Goal: Information Seeking & Learning: Learn about a topic

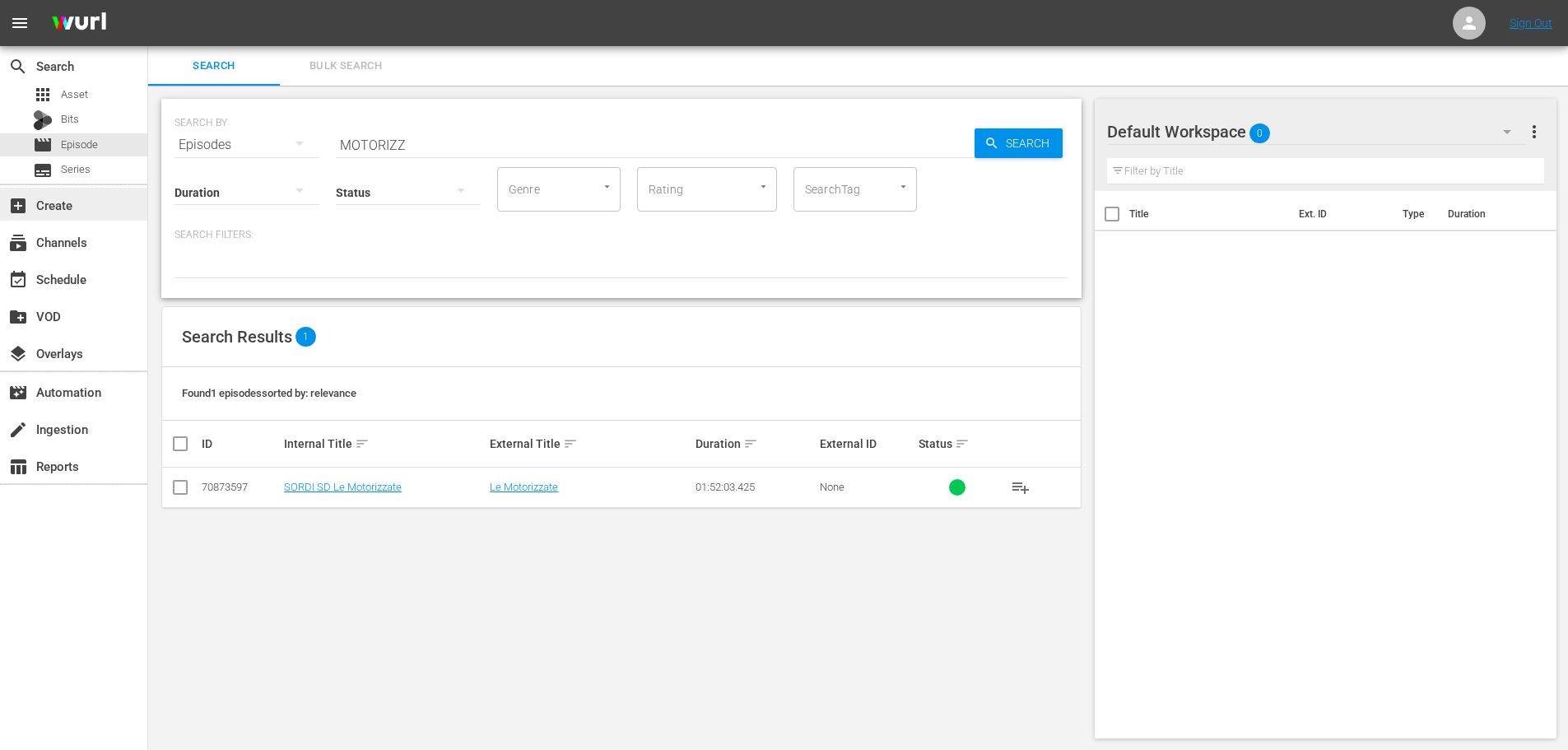
scroll to position [2, 0]
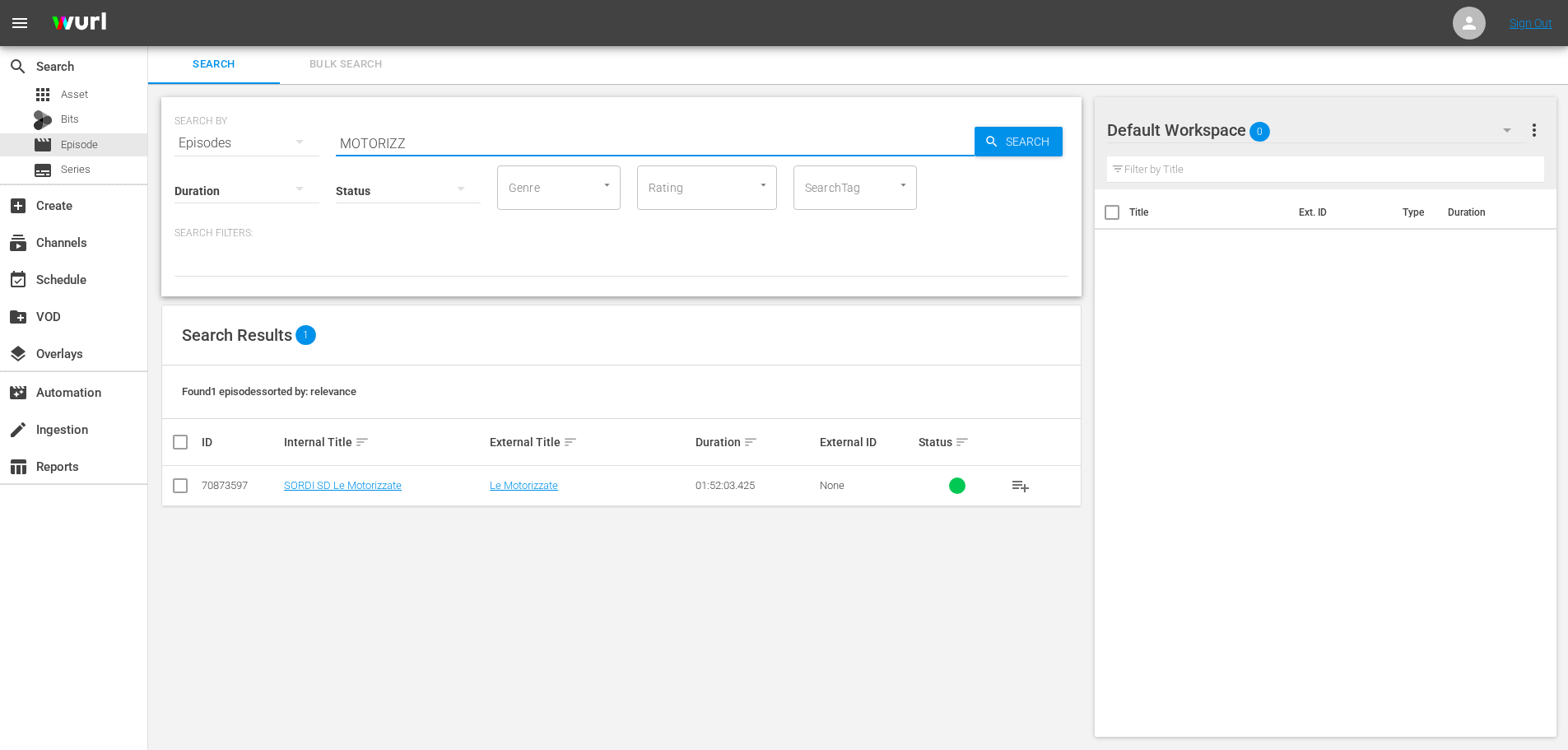
drag, startPoint x: 441, startPoint y: 150, endPoint x: 264, endPoint y: 161, distance: 177.3
click at [264, 161] on div "SEARCH BY Search By Episodes Search ID, Title, Description, Keywords, or Catego…" at bounding box center [622, 197] width 921 height 200
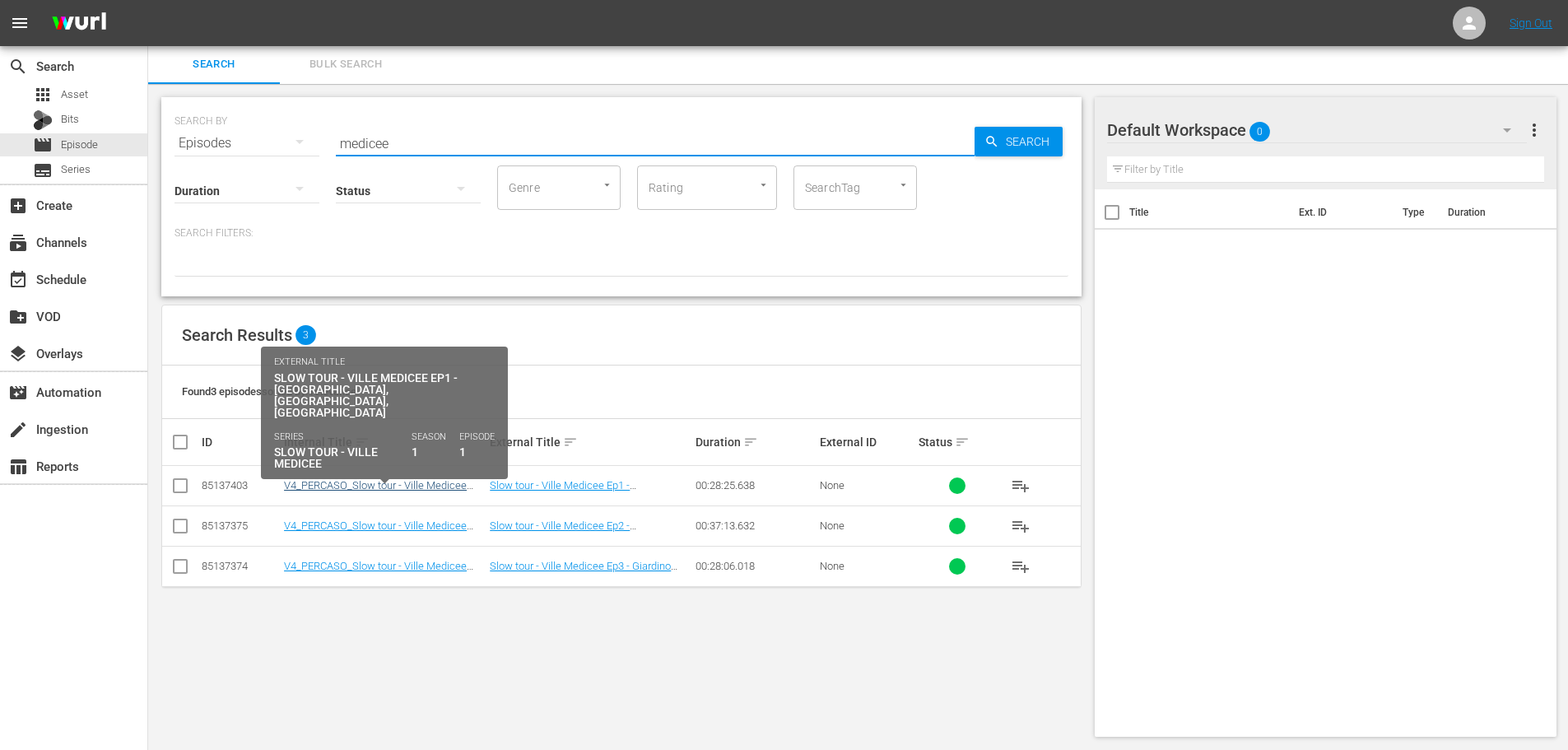
type input "medicee"
click at [404, 486] on link "V4_PERCASO_Slow tour - Ville Medicee Ep1" at bounding box center [375, 492] width 183 height 25
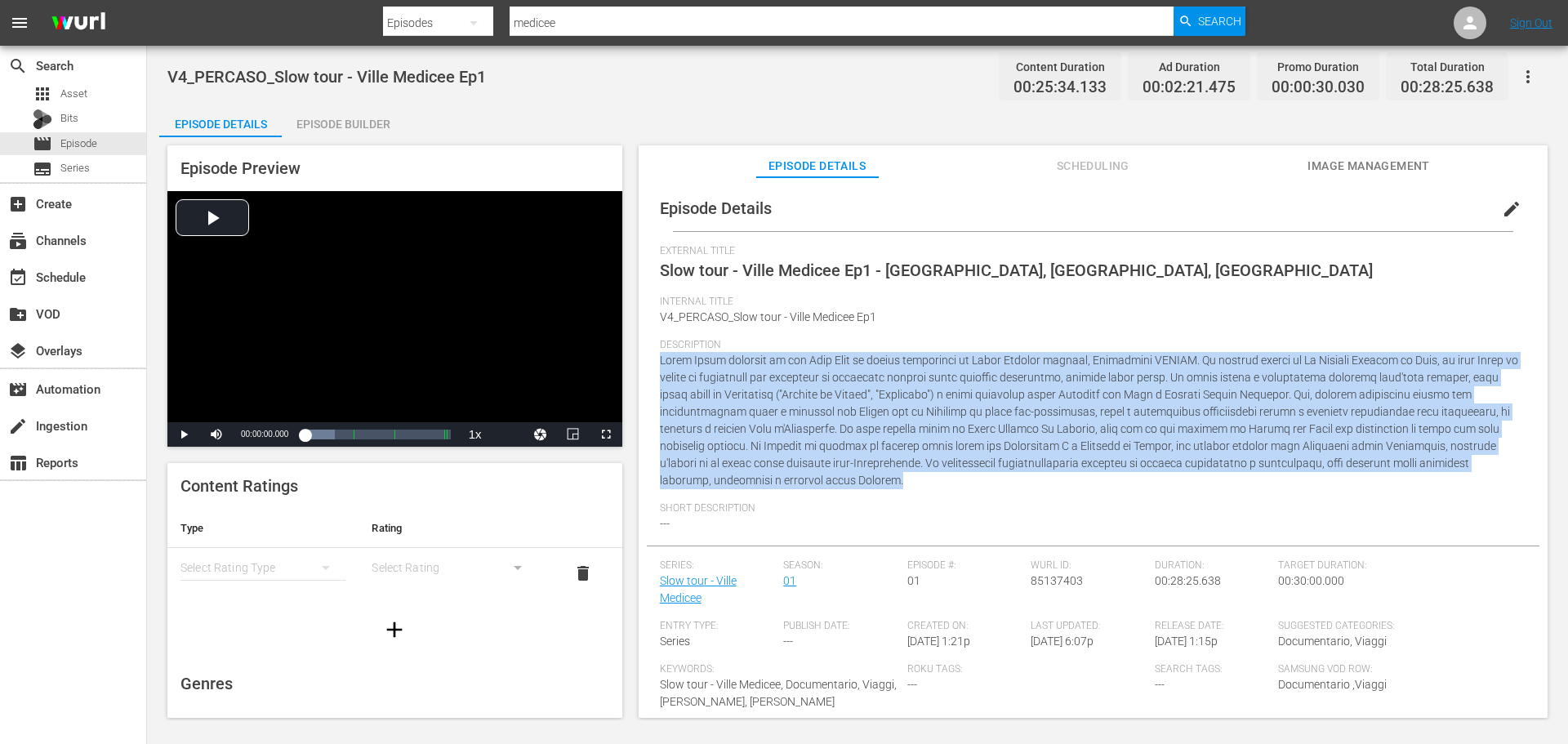
drag, startPoint x: 726, startPoint y: 477, endPoint x: 662, endPoint y: 362, distance: 131.6
click at [662, 362] on div "Description" at bounding box center [1093, 421] width 867 height 163
copy span "[PERSON_NAME] prosegue il suo Slow Tour in camper attraverso le Ville Medicee t…"
click at [88, 141] on span "Episode" at bounding box center [79, 143] width 37 height 16
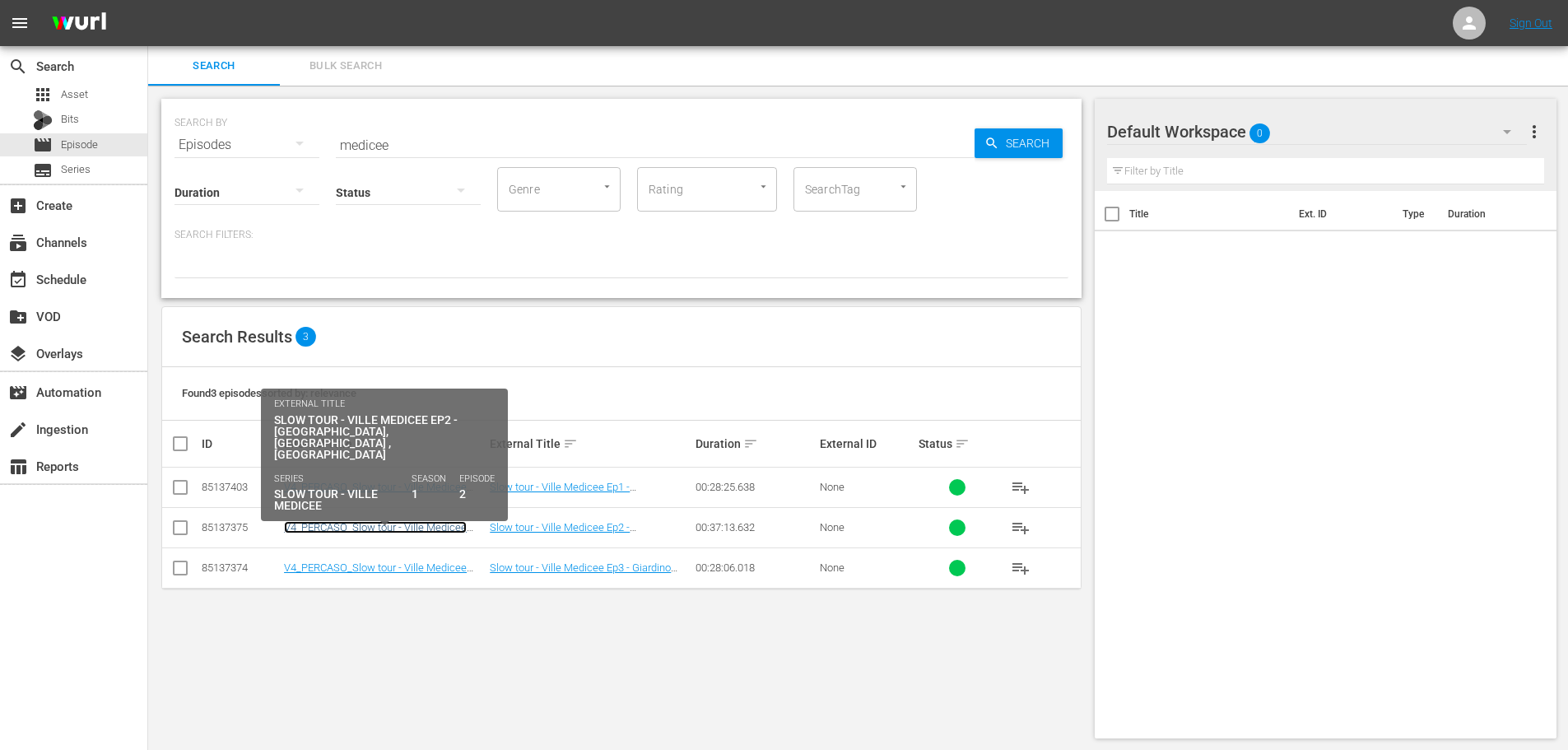
click at [440, 526] on link "V4_PERCASO_Slow tour - Ville Medicee Ep2" at bounding box center [375, 534] width 183 height 25
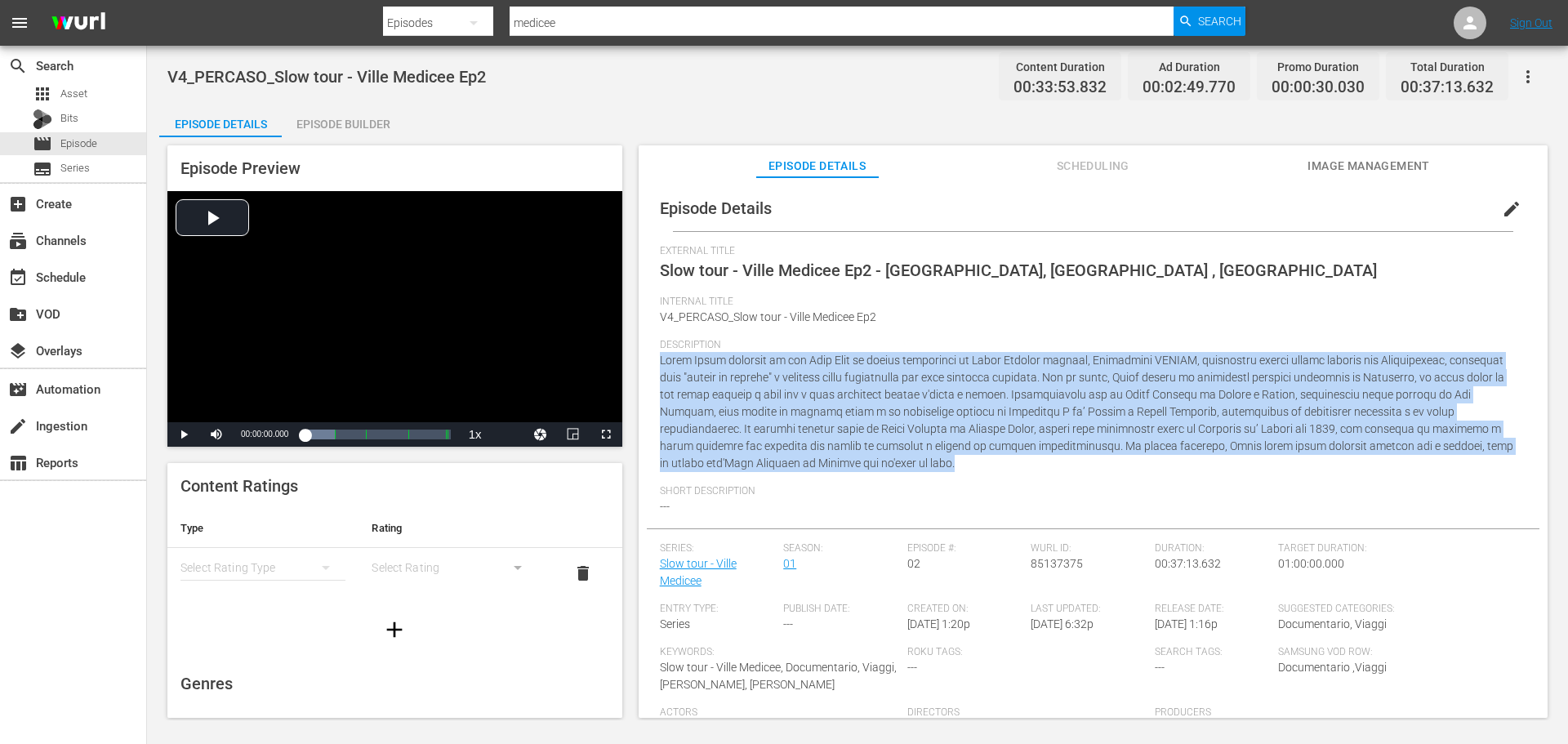
drag, startPoint x: 1469, startPoint y: 446, endPoint x: 653, endPoint y: 357, distance: 820.8
click at [653, 357] on div "Episode Details edit External Title Slow tour - Ville Medicee Ep2 - [GEOGRAPHIC…" at bounding box center [1093, 482] width 893 height 595
copy span "Lorem Ipsum dolorsit am con Adip Elit se doeius temporinci ut Labor Etdolor mag…"
click at [135, 148] on div "movie Episode" at bounding box center [73, 144] width 147 height 23
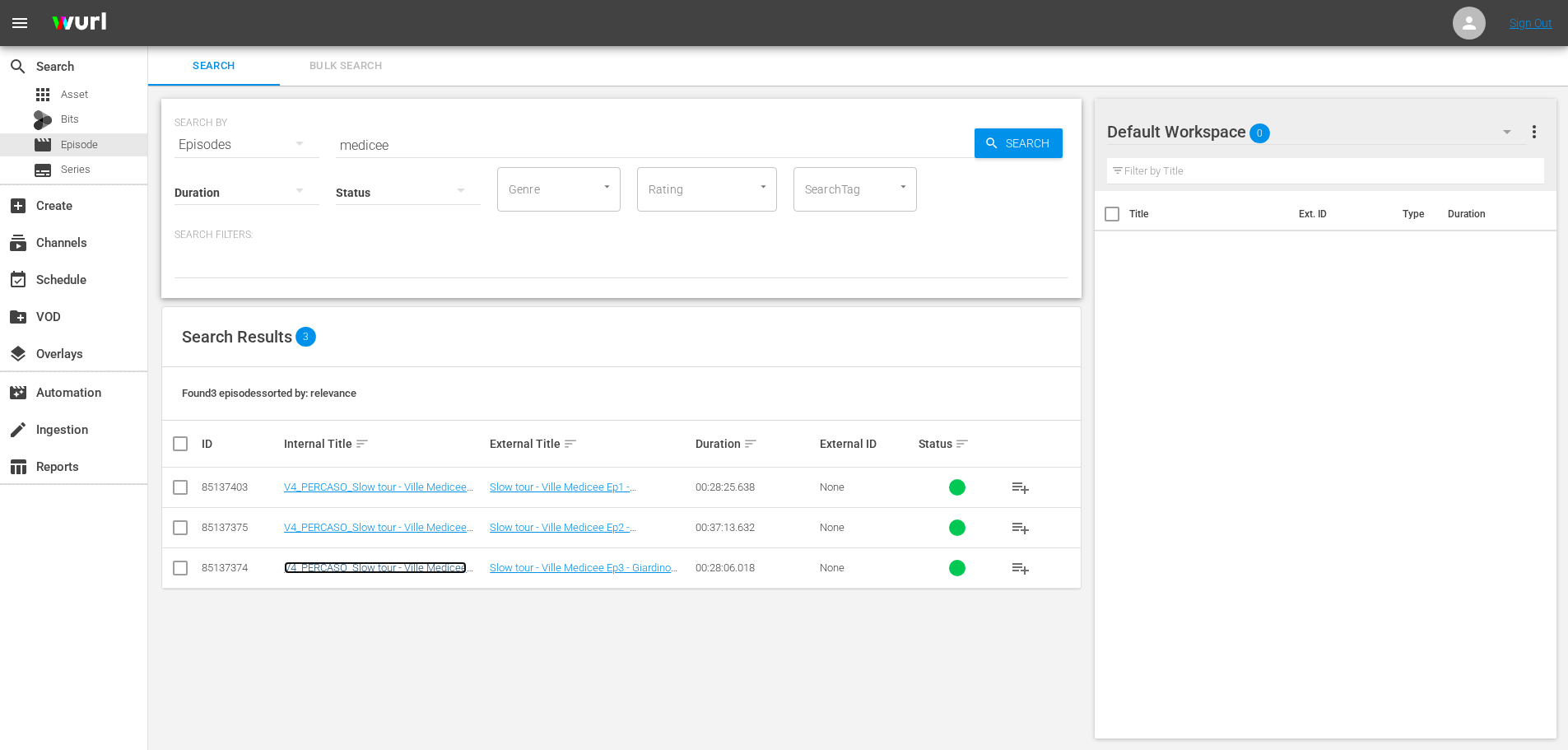
click at [427, 571] on link "V4_PERCASO_Slow tour - Ville Medicee Ep3" at bounding box center [375, 575] width 183 height 25
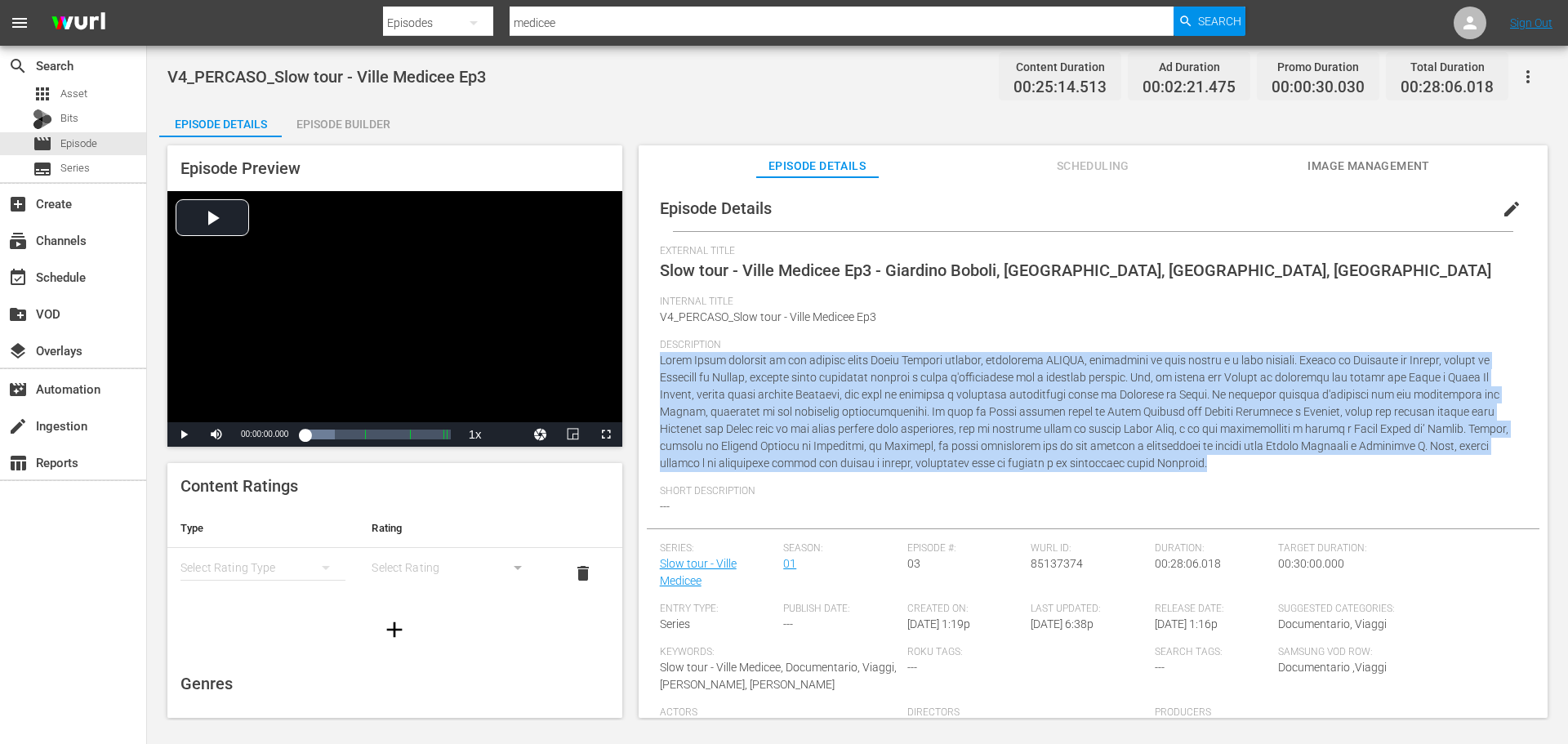
drag, startPoint x: 1056, startPoint y: 459, endPoint x: 642, endPoint y: 368, distance: 423.9
click at [642, 368] on div "Episode Details edit External Title Slow tour - Ville Medicee Ep3 - Giardino Bo…" at bounding box center [1093, 456] width 909 height 557
copy span "Lorem Ipsum dolorsit am con adipisc elits Doeiu Tempori utlabor, etdolorema ALI…"
click at [955, 325] on div "Internal Title V4_PERCASO_Slow tour - Ville Medicee Ep3" at bounding box center [1093, 317] width 867 height 43
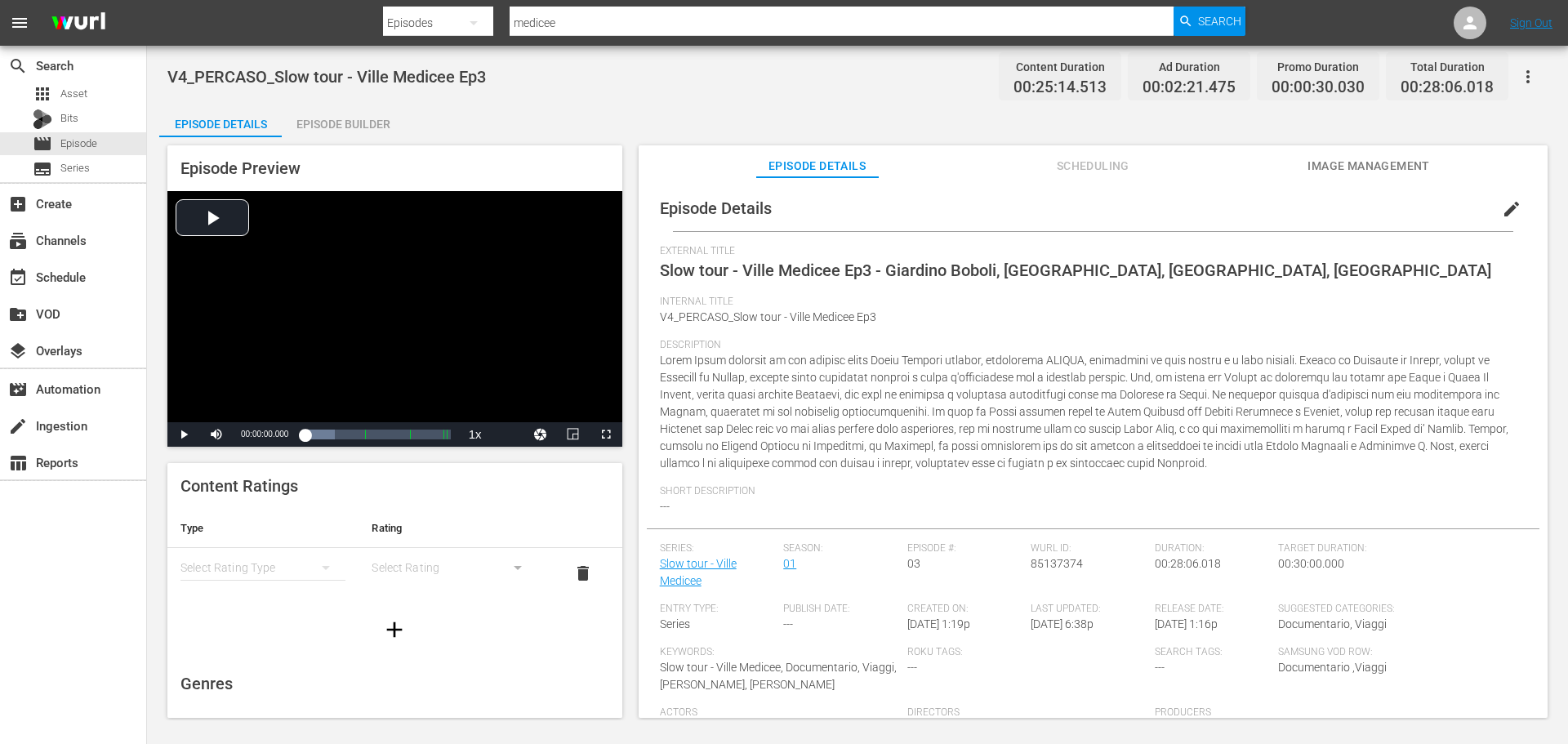
click at [1307, 171] on div "Episode Details Scheduling Image Management" at bounding box center [1093, 162] width 828 height 33
click at [1316, 167] on span "Image Management" at bounding box center [1368, 166] width 123 height 20
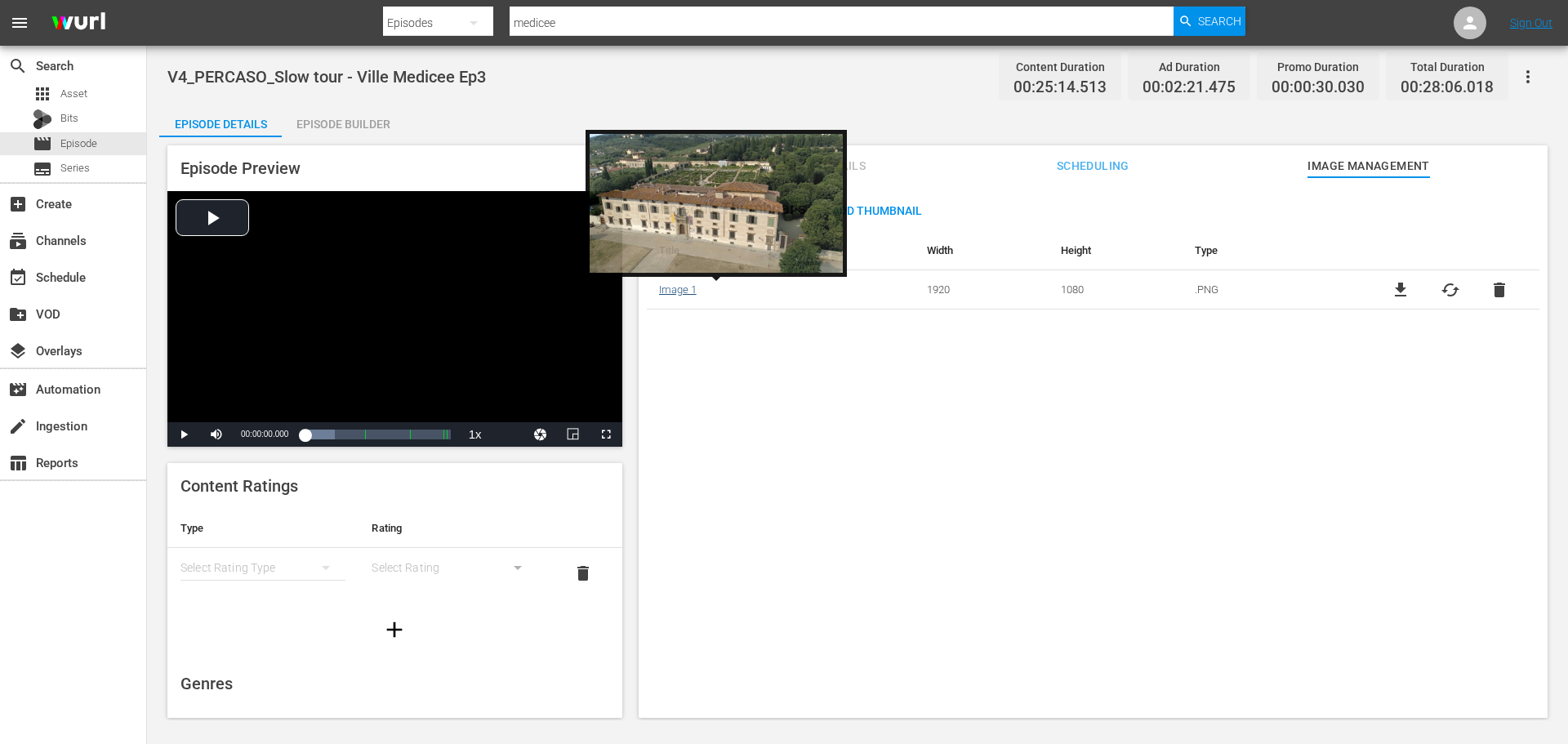
click at [678, 294] on link "Image 1" at bounding box center [678, 290] width 38 height 12
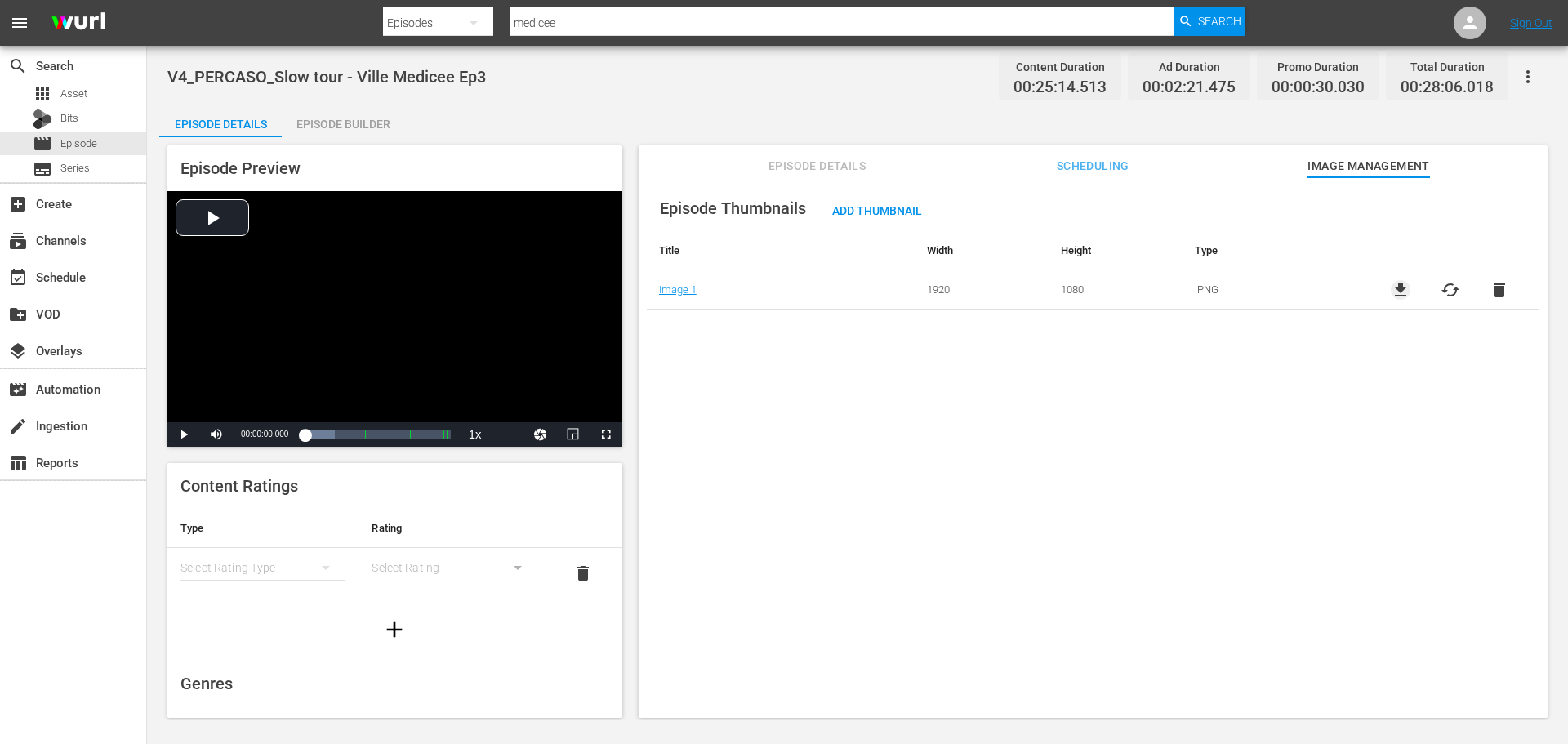
click at [1399, 297] on span "file_download" at bounding box center [1401, 290] width 19 height 19
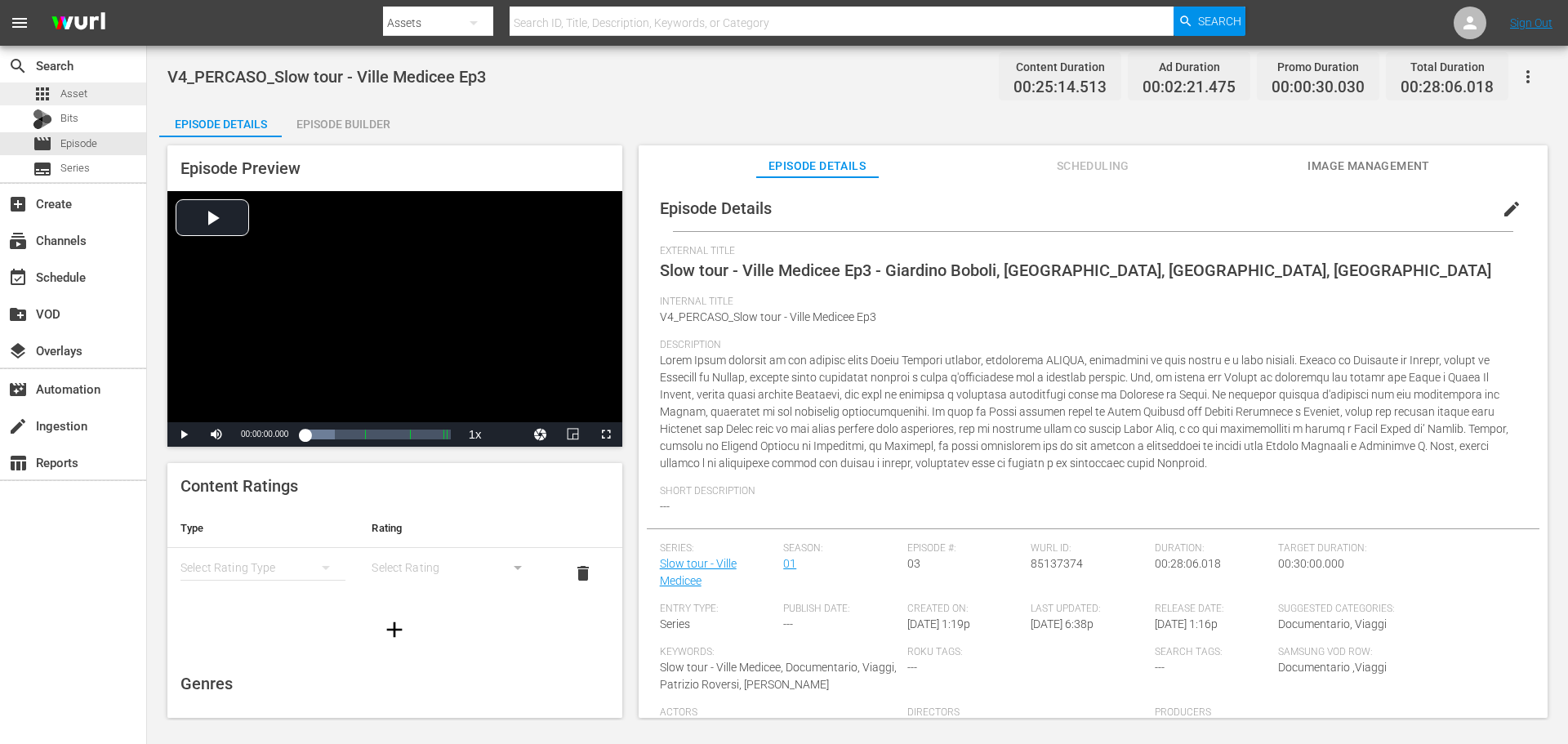
click at [91, 84] on div "apps Asset" at bounding box center [73, 94] width 147 height 23
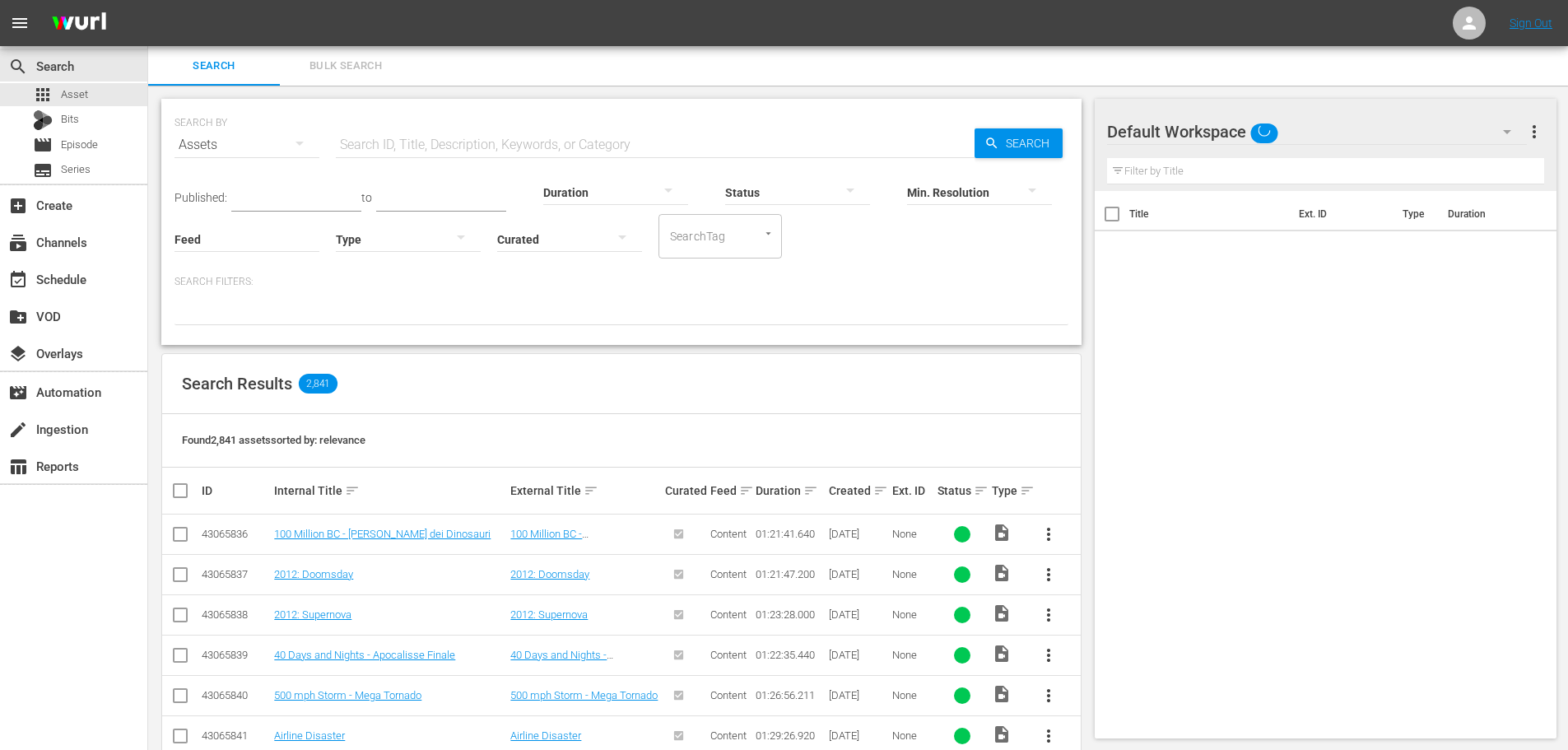
click at [402, 246] on div at bounding box center [408, 239] width 145 height 46
click at [402, 257] on div "Ad" at bounding box center [408, 264] width 145 height 27
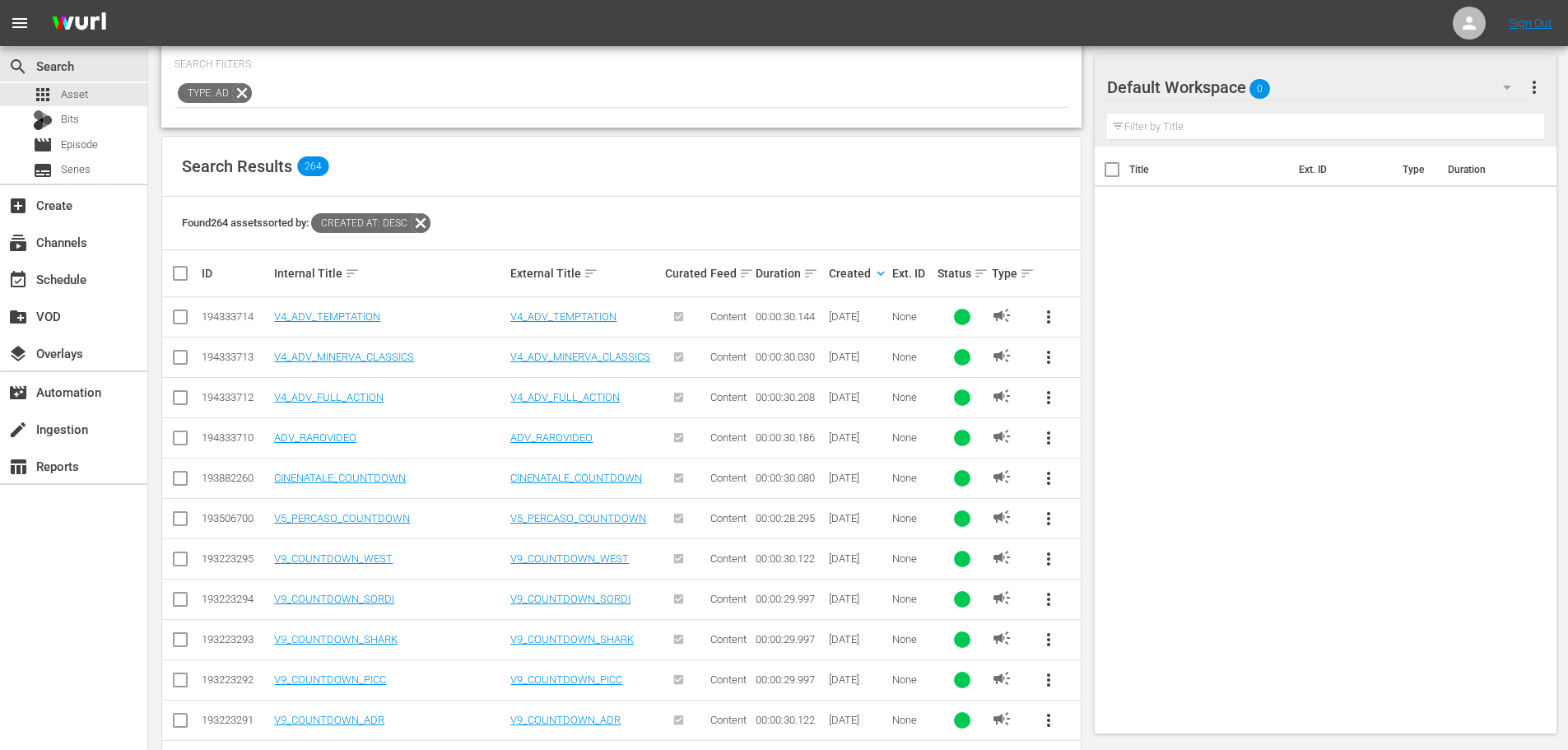
scroll to position [247, 0]
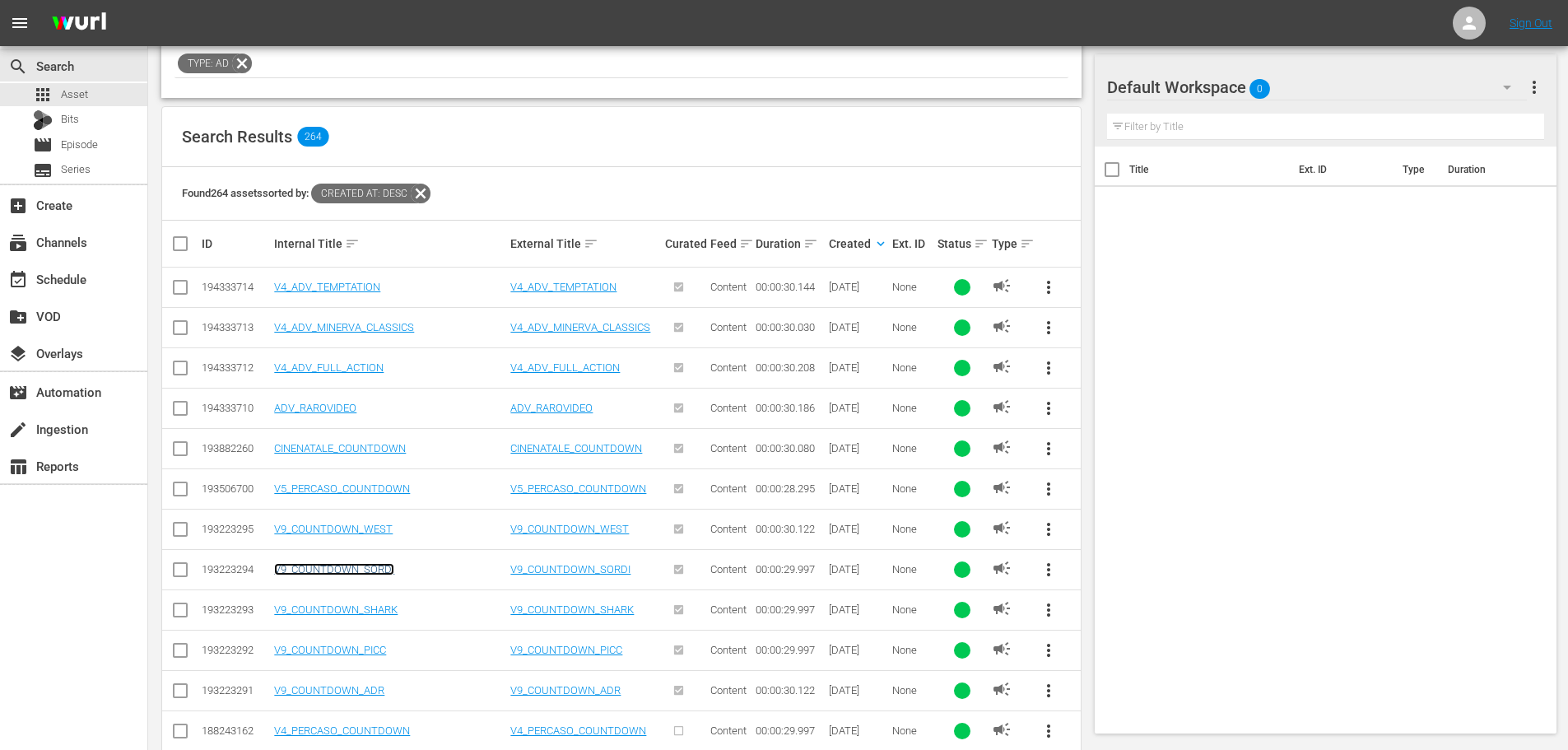
click at [377, 570] on link "V9_COUNTDOWN_SORDI" at bounding box center [334, 569] width 120 height 12
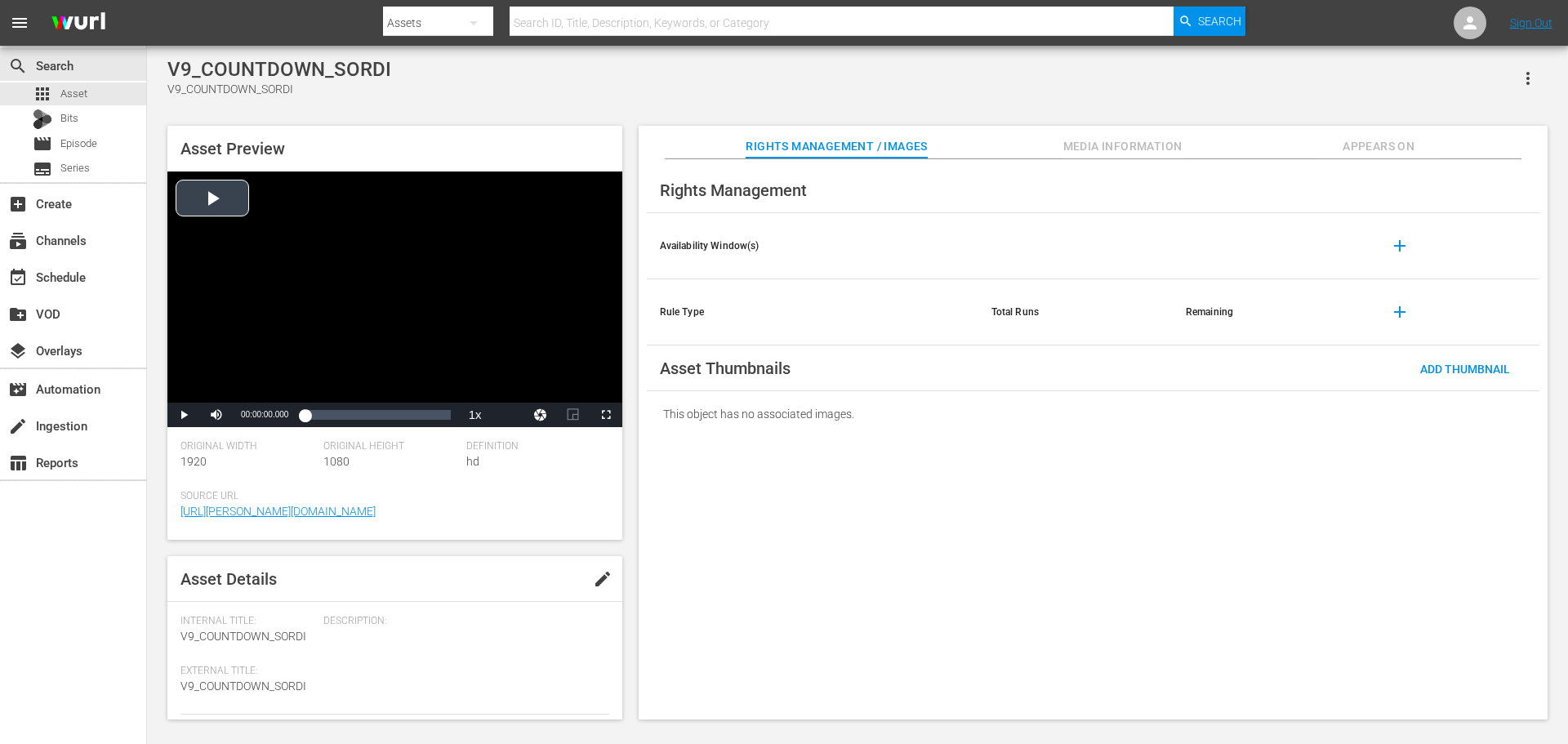
click at [448, 268] on div "Video Player" at bounding box center [395, 287] width 455 height 232
click at [606, 415] on span "Video Player" at bounding box center [606, 415] width 0 height 0
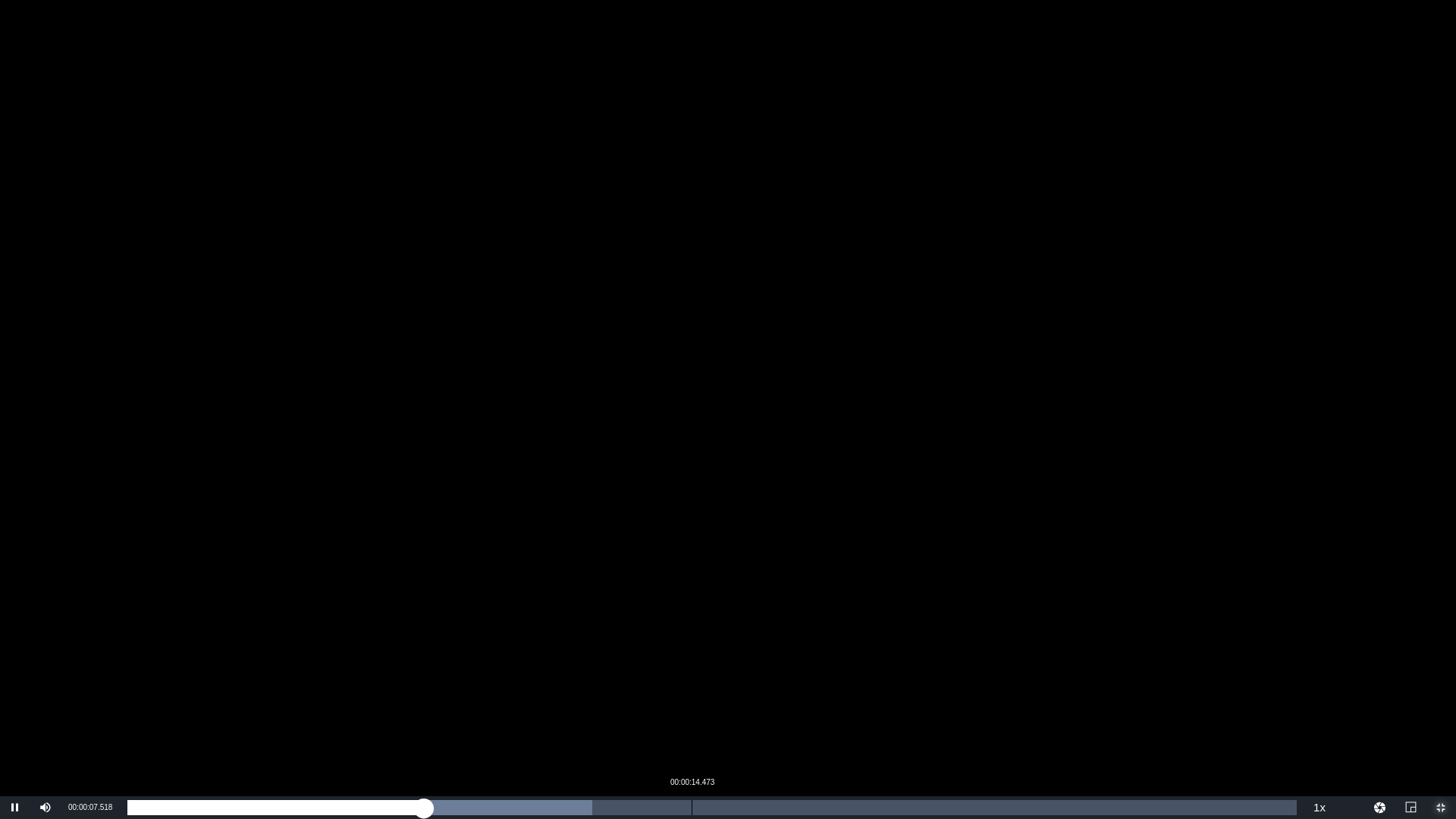
click at [691, 689] on div "Loaded : 39.76% 00:00:14.473 00:00:07.670" at bounding box center [712, 808] width 1170 height 15
click at [810, 689] on div "00:00:17.507" at bounding box center [810, 808] width 1 height 15
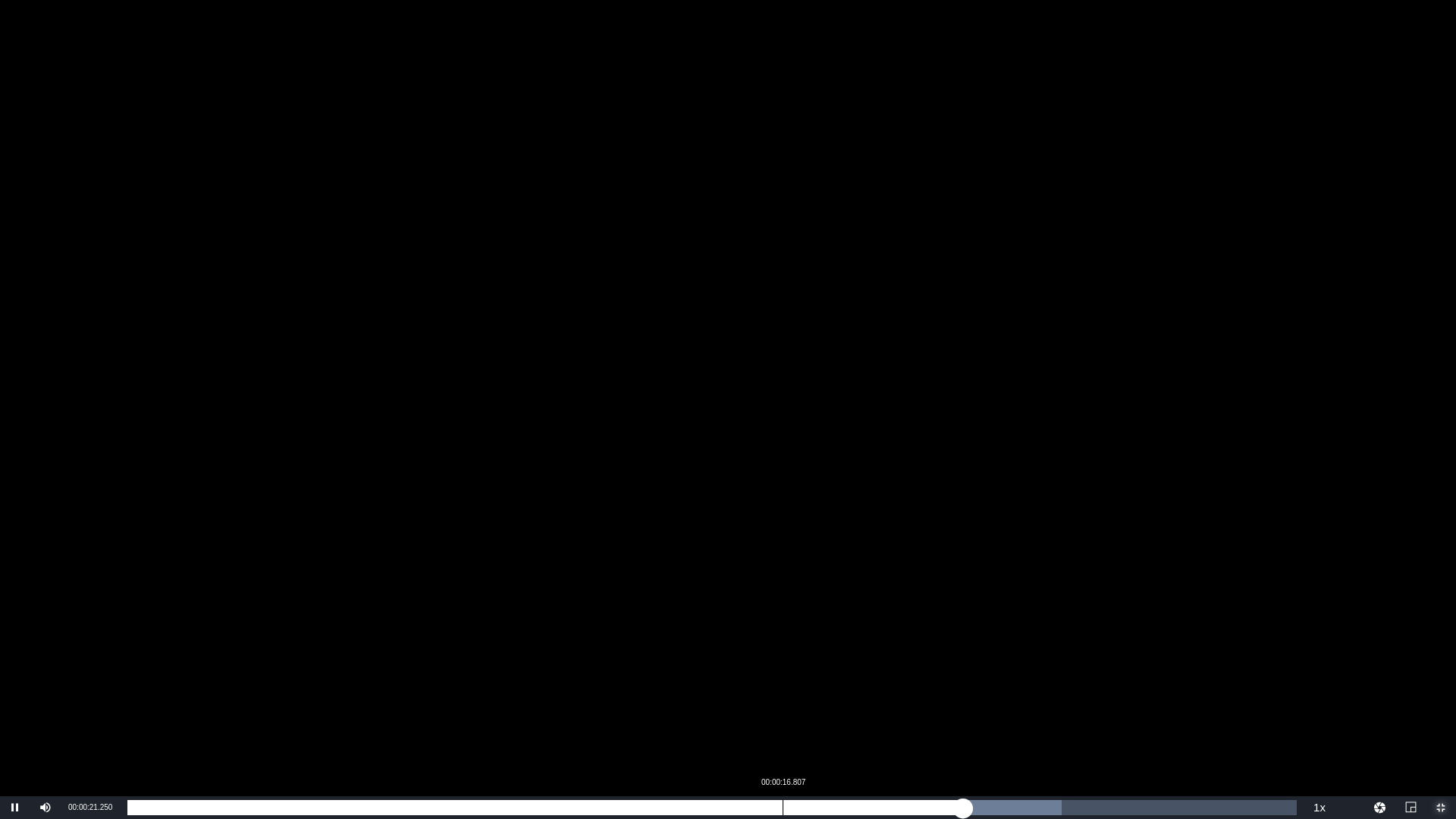
click at [781, 689] on div "00:00:21.437" at bounding box center [545, 808] width 835 height 15
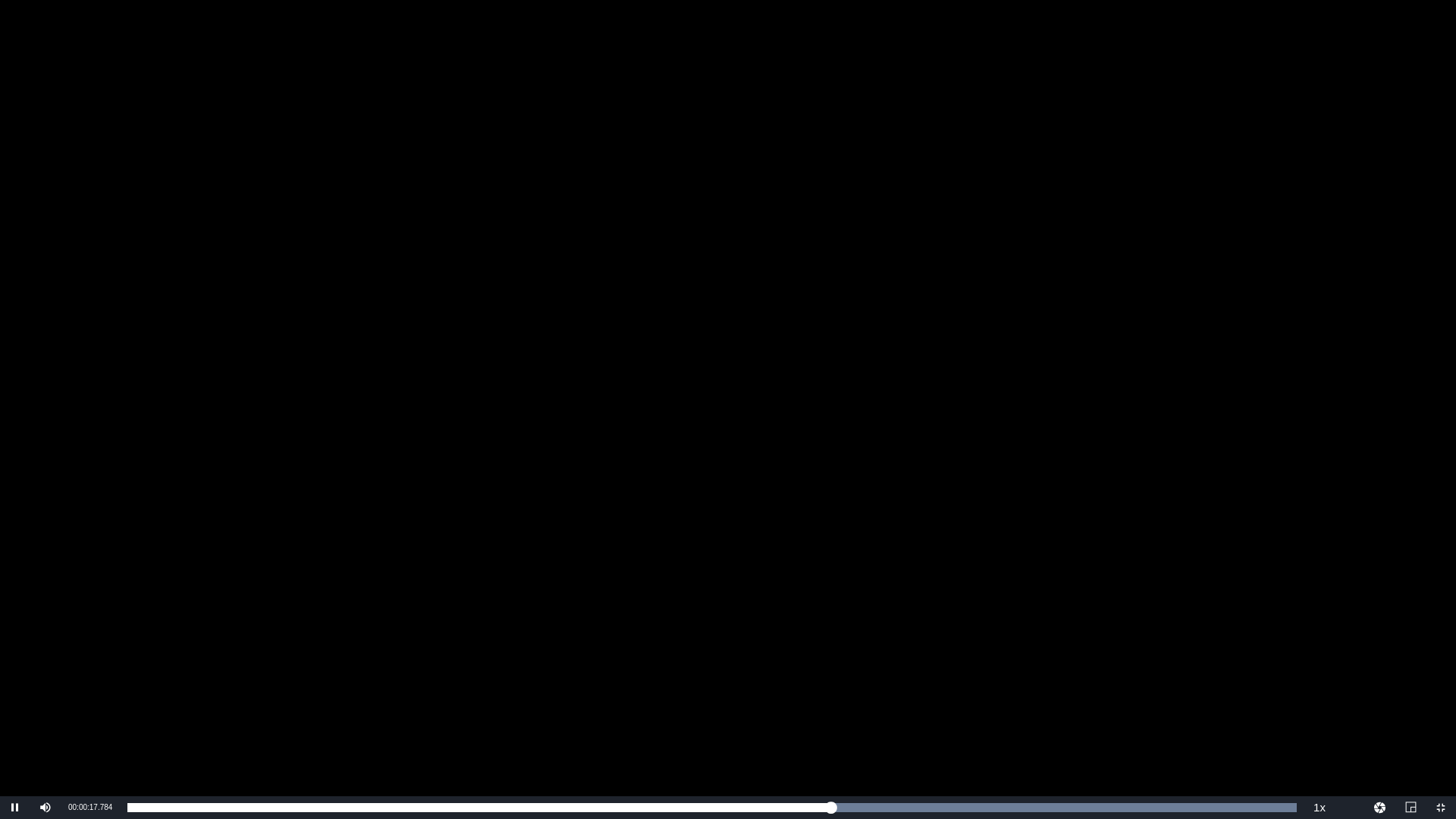
click at [787, 689] on div "Video Player" at bounding box center [728, 398] width 1456 height 796
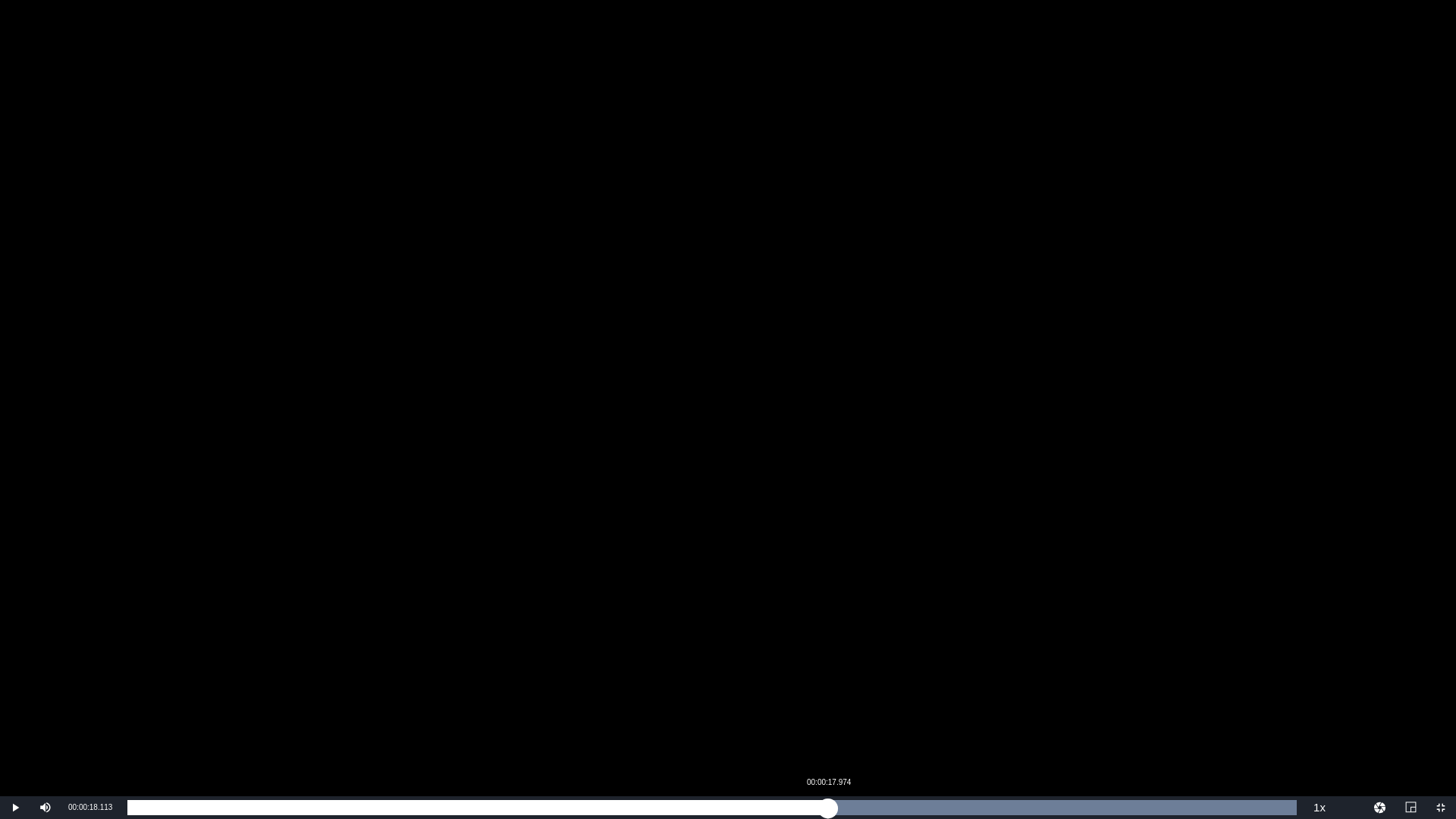
click at [828, 689] on div "00:00:18.113" at bounding box center [477, 808] width 701 height 15
click at [793, 689] on div "Loaded : 100.00% 00:00:17.060 00:00:20.379" at bounding box center [712, 808] width 1170 height 15
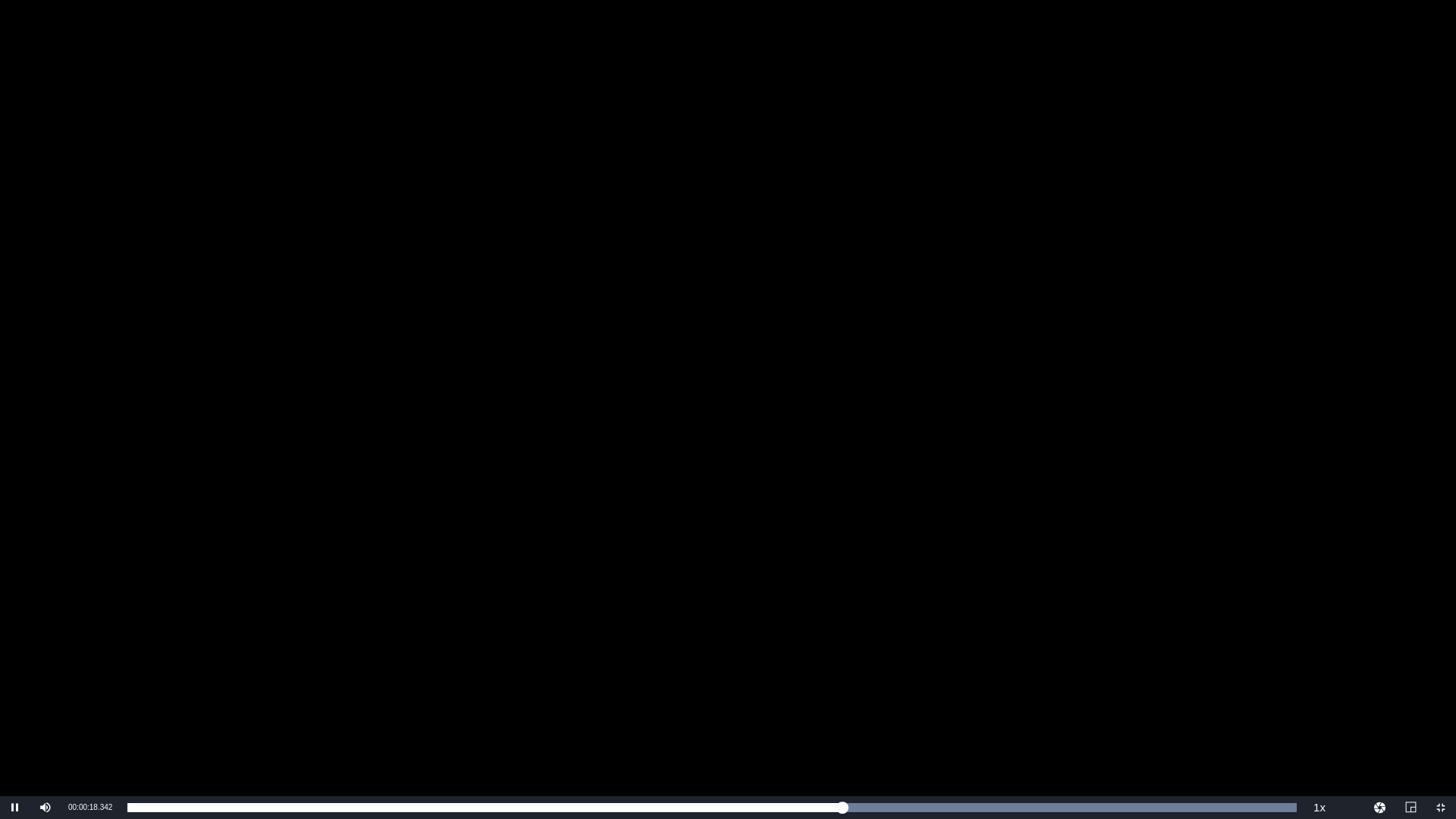
click at [810, 657] on div "Video Player" at bounding box center [728, 398] width 1456 height 796
click at [755, 485] on div "Video Player" at bounding box center [728, 398] width 1456 height 796
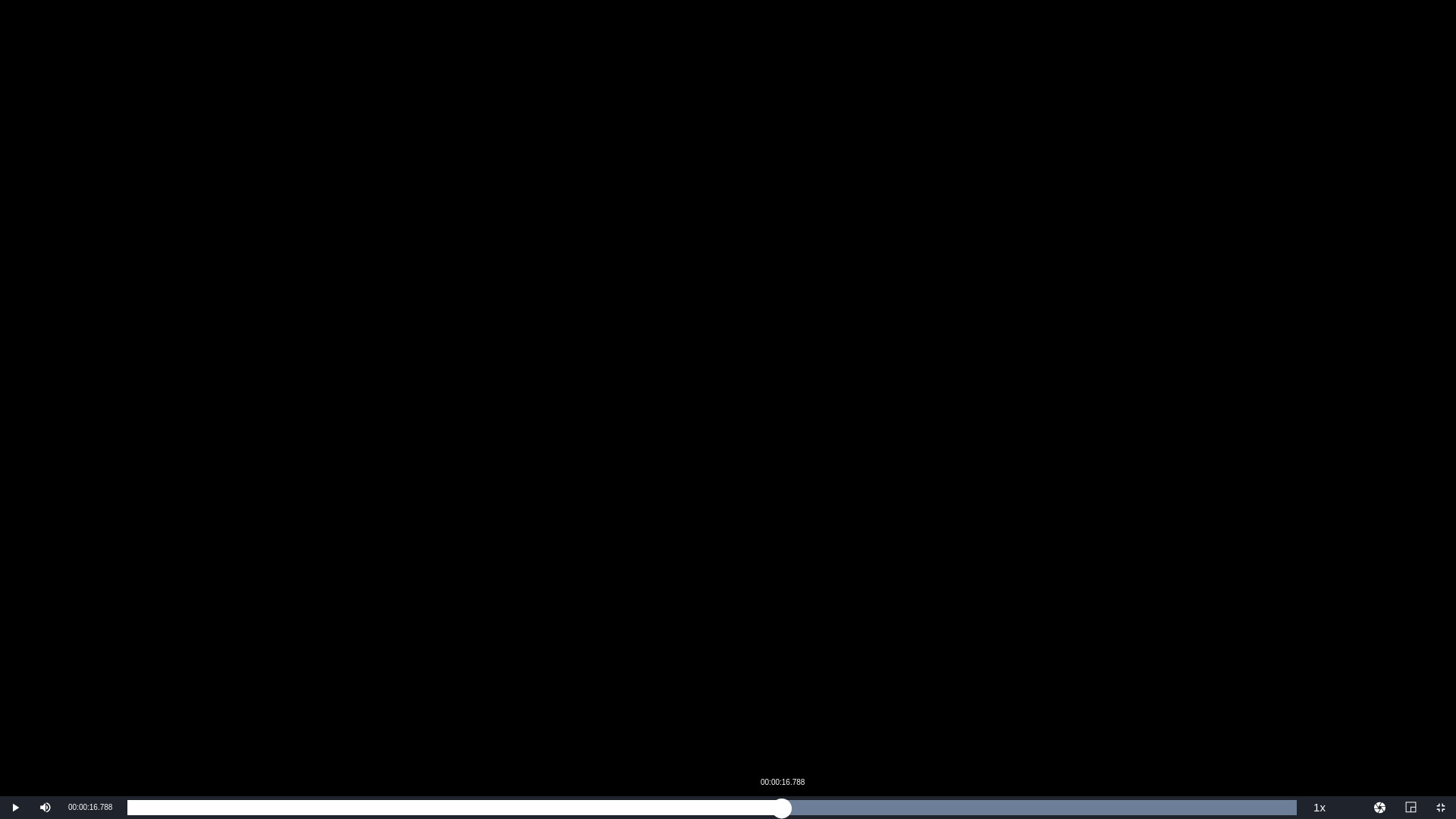
click at [782, 689] on div "Loaded : 100.00% 00:00:16.788 00:00:20.601" at bounding box center [712, 808] width 1170 height 15
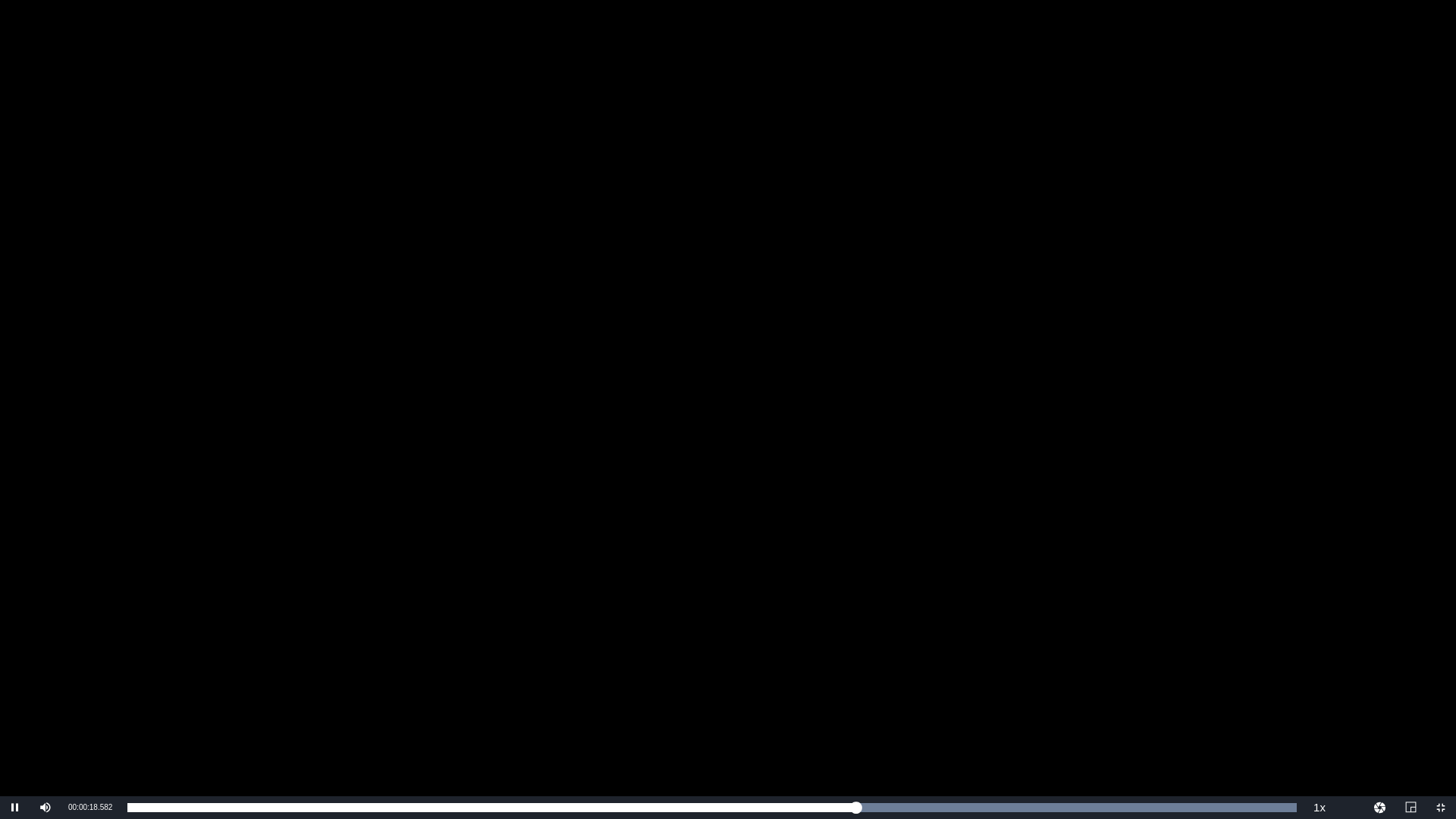
click at [816, 536] on div "Video Player" at bounding box center [728, 398] width 1456 height 796
click at [811, 528] on div "Video Player" at bounding box center [728, 398] width 1456 height 796
click at [920, 494] on div "Video Player" at bounding box center [728, 398] width 1456 height 796
drag, startPoint x: 1242, startPoint y: 803, endPoint x: 702, endPoint y: 785, distance: 540.3
click at [701, 689] on div "Video Player is loading. Play Video Pause Mute Current Time 00:00:14.726 / Dura…" at bounding box center [728, 409] width 1456 height 819
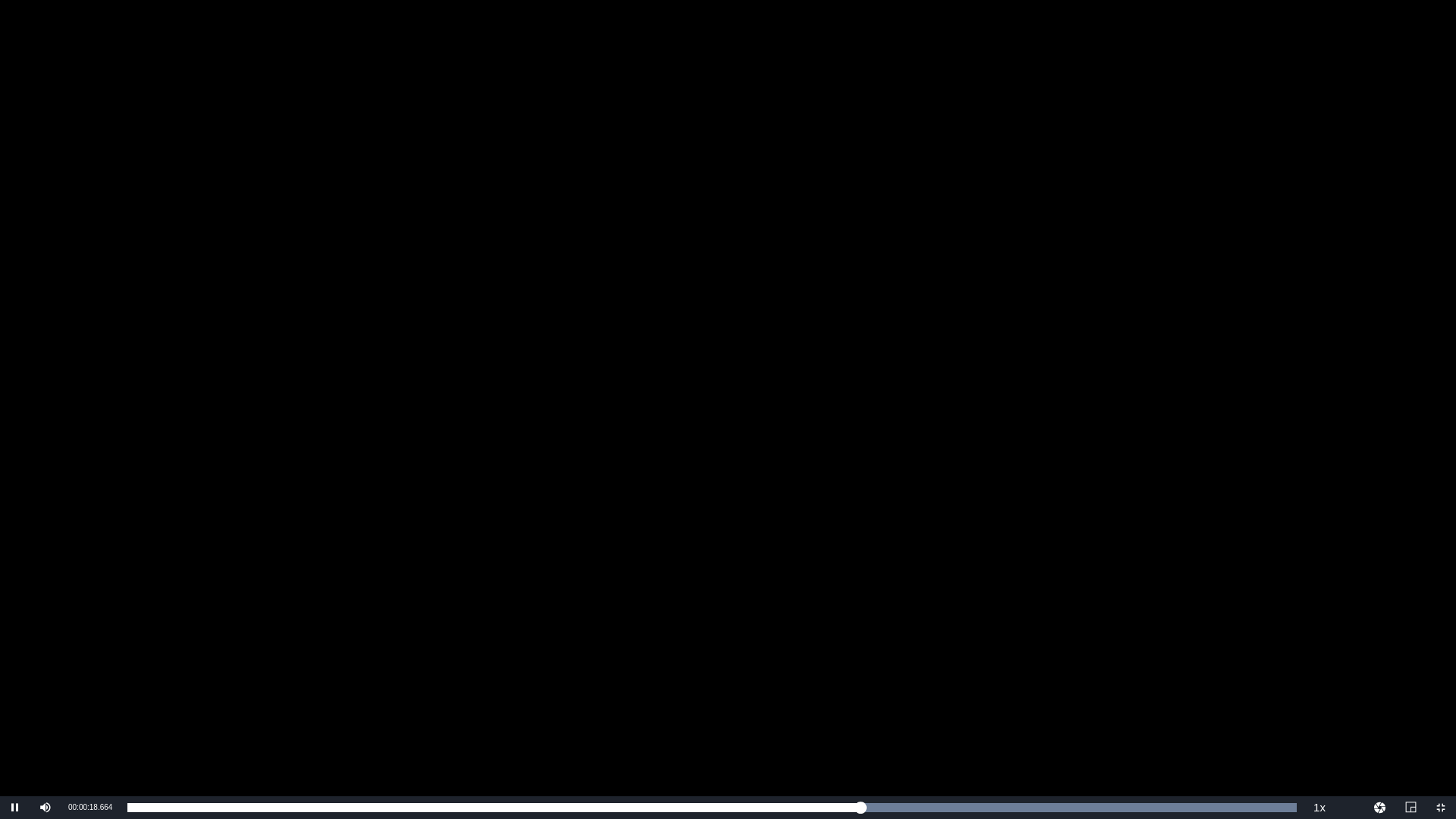
click at [903, 568] on div "Video Player" at bounding box center [728, 398] width 1456 height 796
click at [979, 647] on div "Video Player" at bounding box center [728, 398] width 1456 height 796
click at [691, 466] on div "Video Player" at bounding box center [728, 398] width 1456 height 796
drag, startPoint x: 1180, startPoint y: 799, endPoint x: 187, endPoint y: 677, distance: 1000.5
click at [96, 689] on div "Video Player is loading. Play Video Play Mute Current Time 00:00:26.875 / Durat…" at bounding box center [728, 409] width 1456 height 819
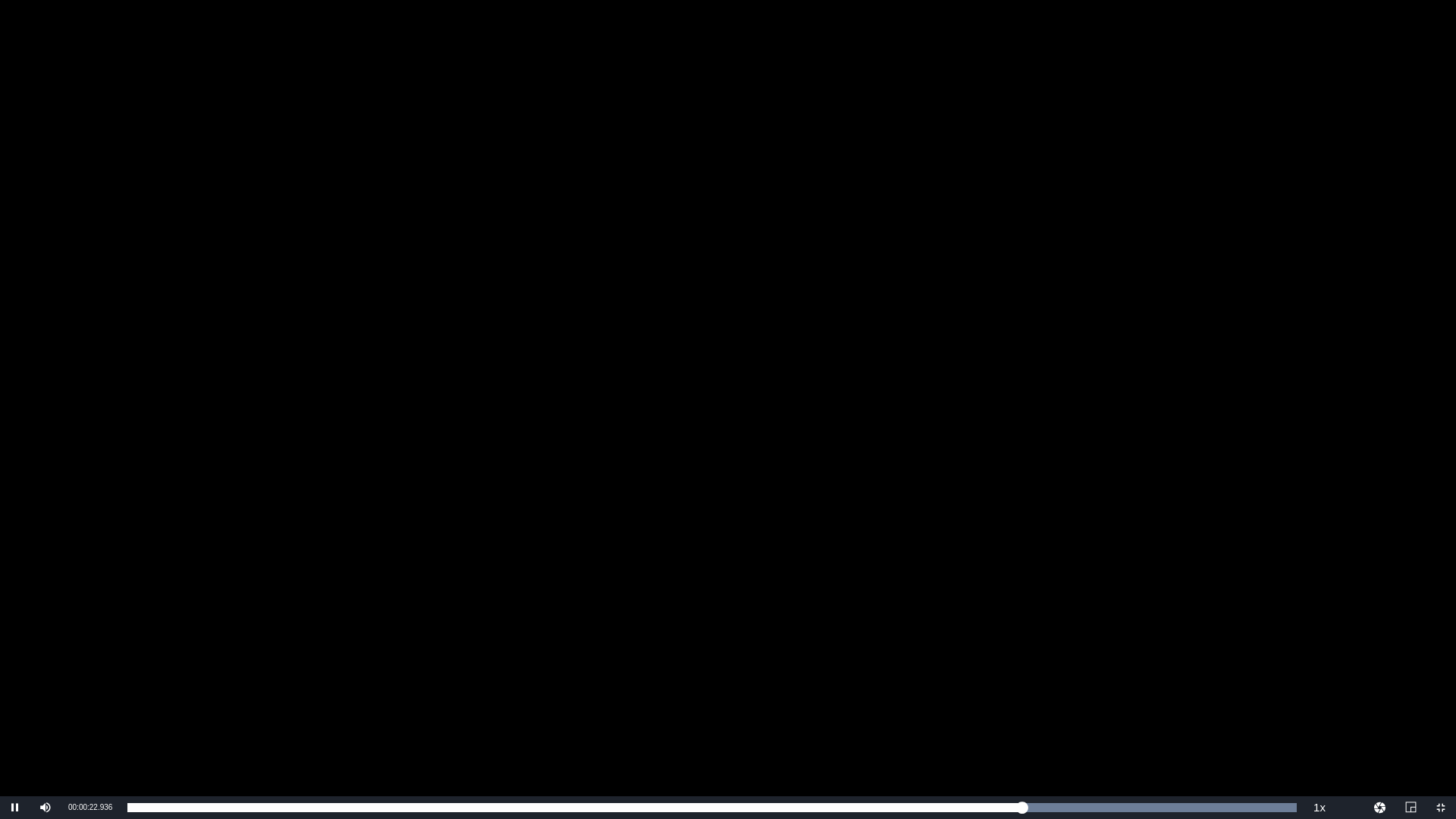
click at [859, 445] on div "Video Player" at bounding box center [728, 398] width 1456 height 796
click at [1441, 689] on span "Video Player" at bounding box center [1441, 808] width 0 height 0
